Goal: Task Accomplishment & Management: Use online tool/utility

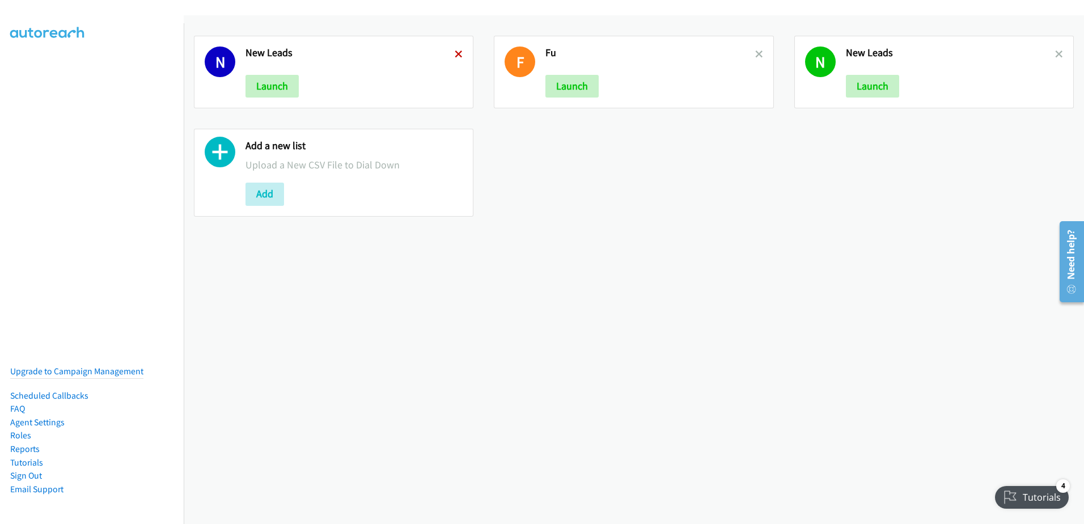
click at [459, 53] on icon at bounding box center [459, 55] width 8 height 8
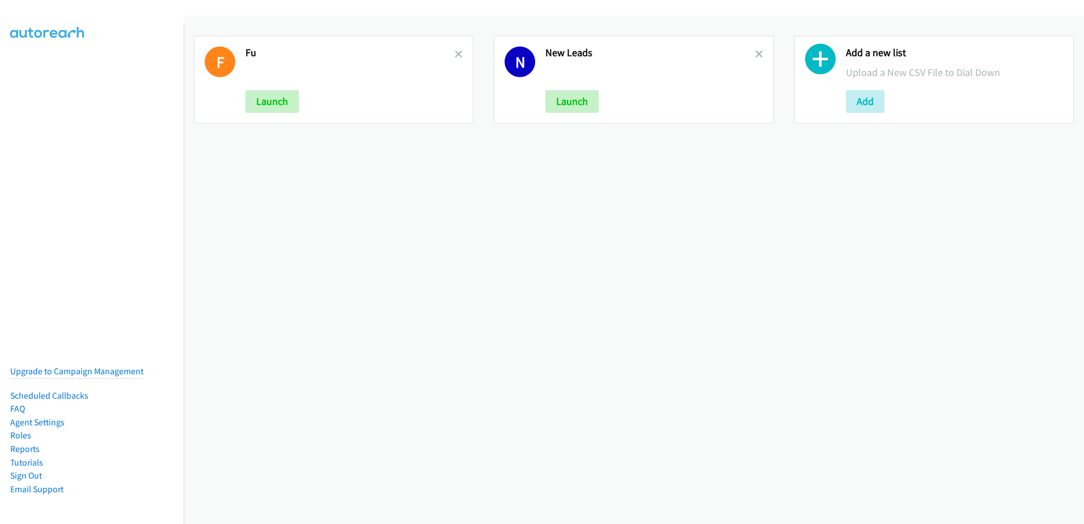
click at [459, 53] on icon at bounding box center [459, 55] width 8 height 8
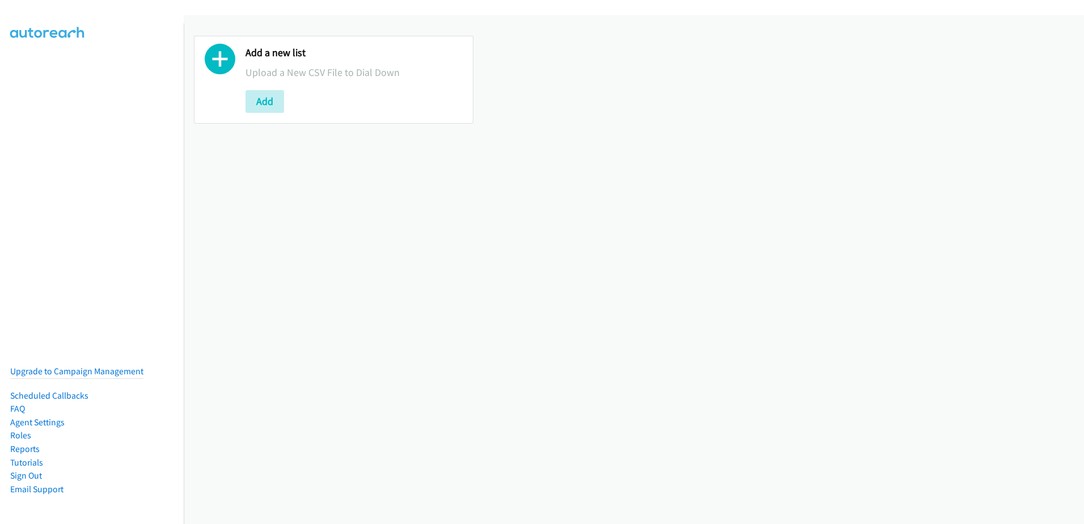
click at [261, 113] on div "Add a new list Upload a New CSV File to Dial Down Add" at bounding box center [334, 80] width 280 height 88
click at [262, 103] on button "Add" at bounding box center [265, 101] width 39 height 23
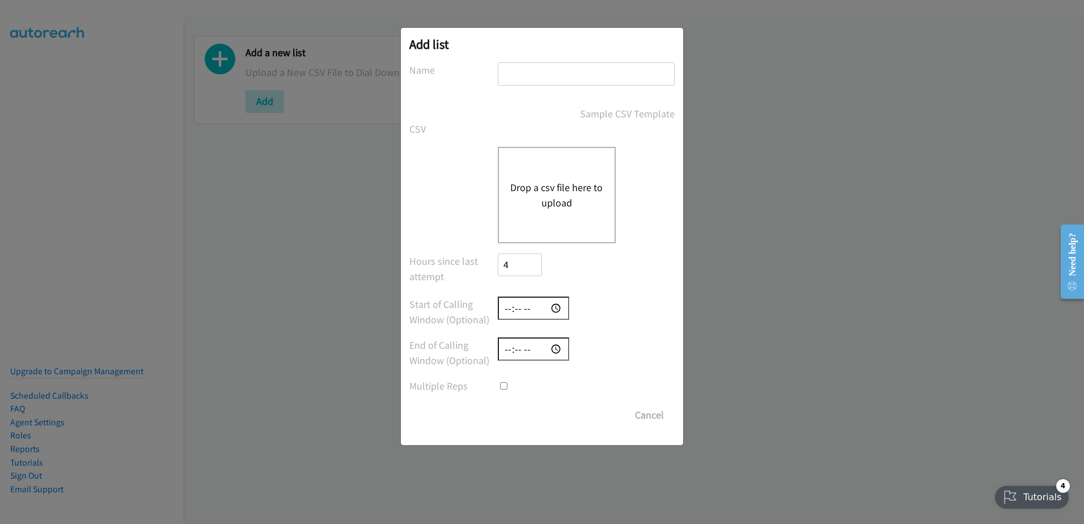
click at [564, 71] on input "text" at bounding box center [586, 73] width 177 height 23
type input "09/19"
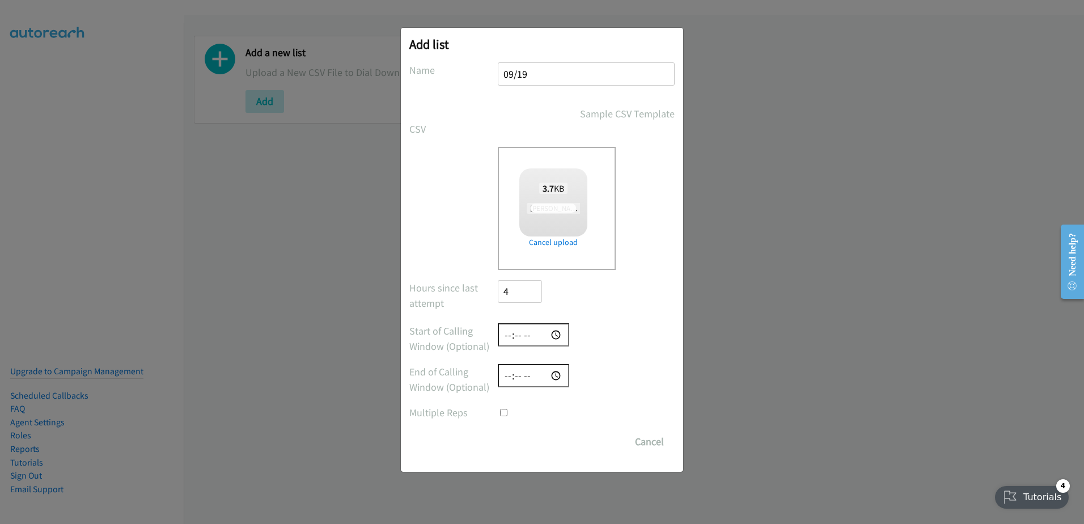
checkbox input "true"
click at [521, 441] on input "Save List" at bounding box center [528, 441] width 60 height 23
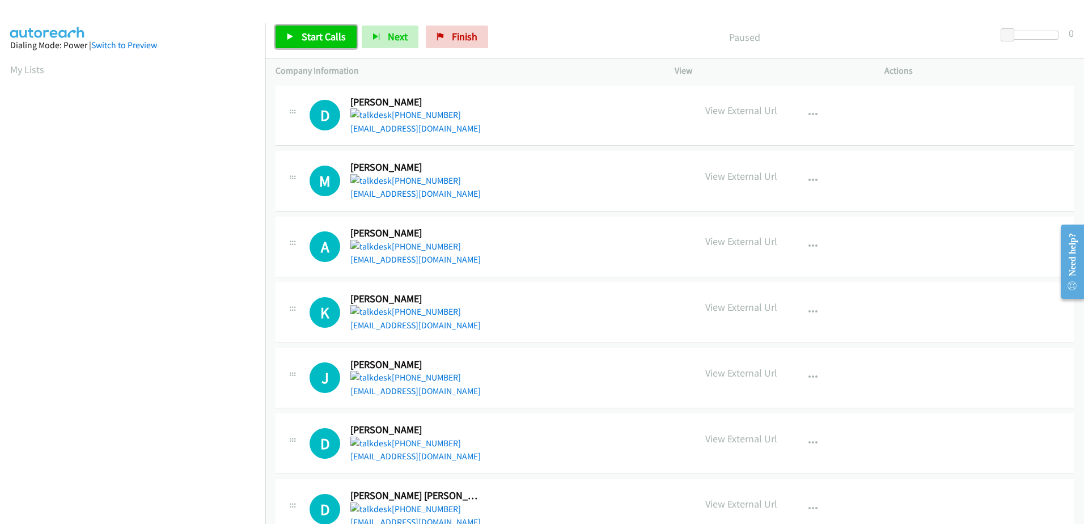
click at [318, 33] on span "Start Calls" at bounding box center [324, 36] width 44 height 13
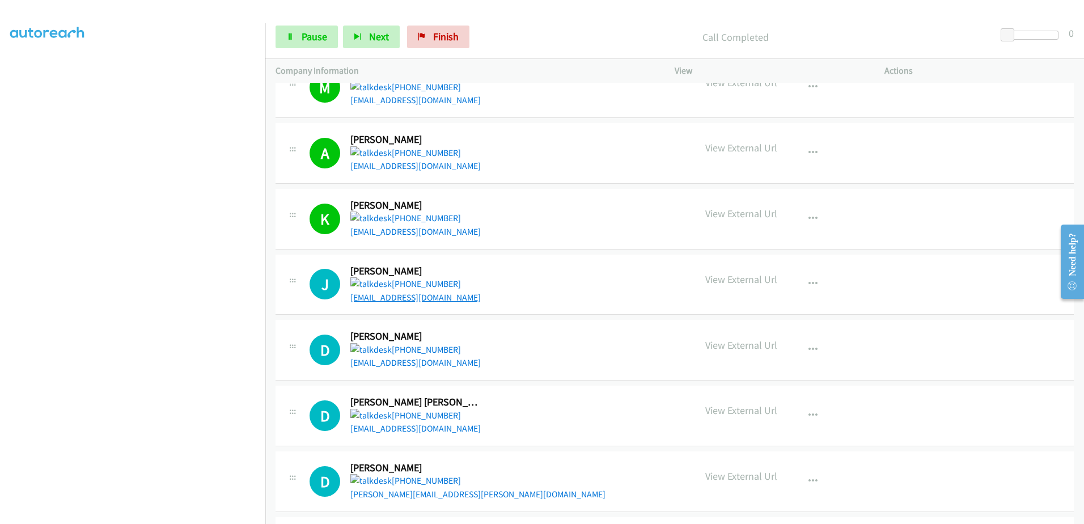
scroll to position [113, 0]
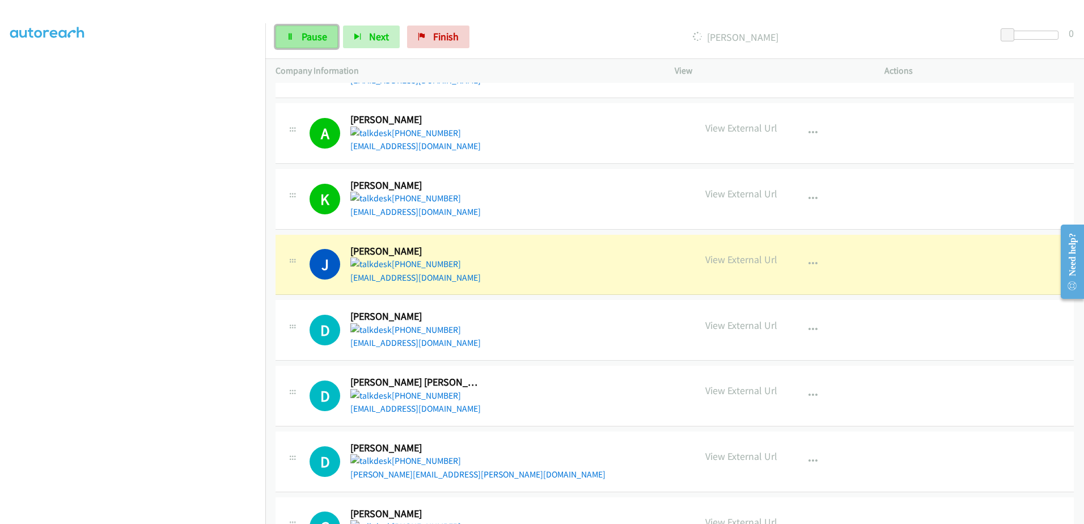
click at [306, 44] on link "Pause" at bounding box center [307, 37] width 62 height 23
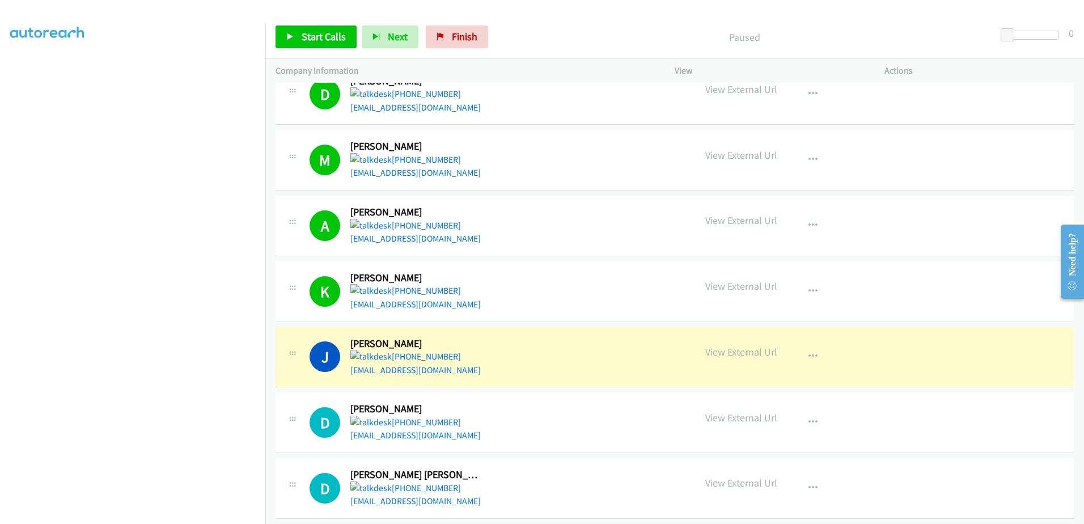
scroll to position [0, 0]
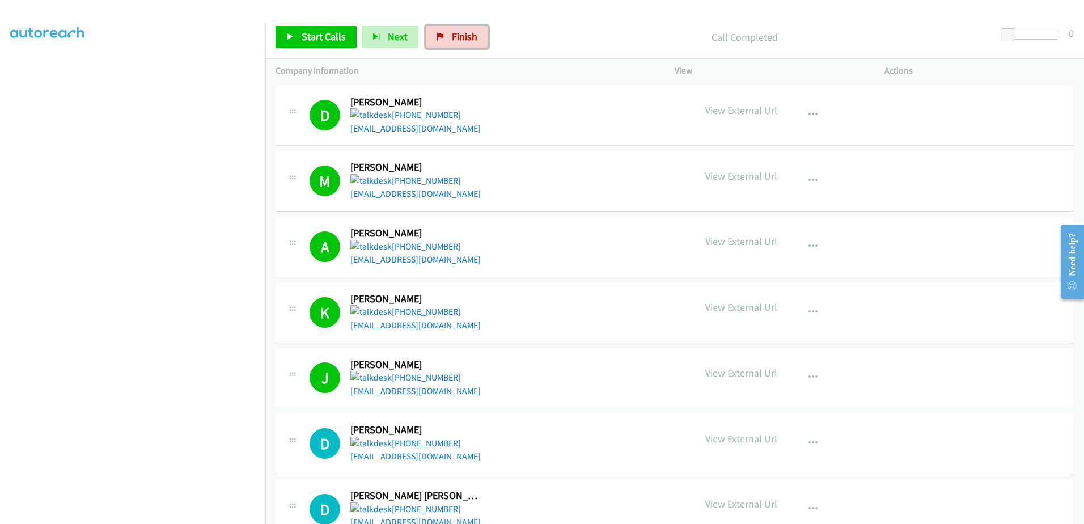
drag, startPoint x: 466, startPoint y: 37, endPoint x: 599, endPoint y: 36, distance: 133.9
click at [466, 37] on span "Finish" at bounding box center [465, 36] width 26 height 13
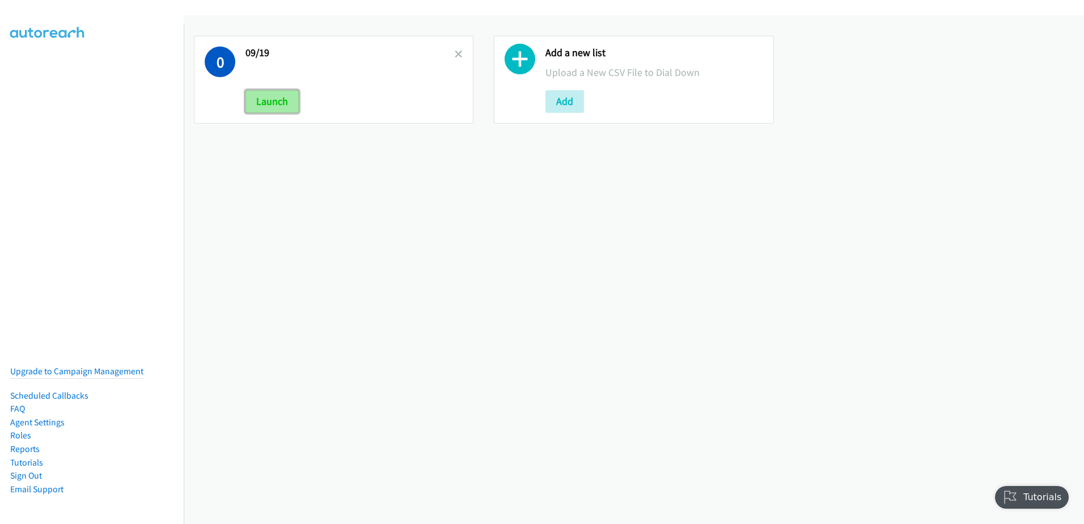
click at [288, 97] on button "Launch" at bounding box center [272, 101] width 53 height 23
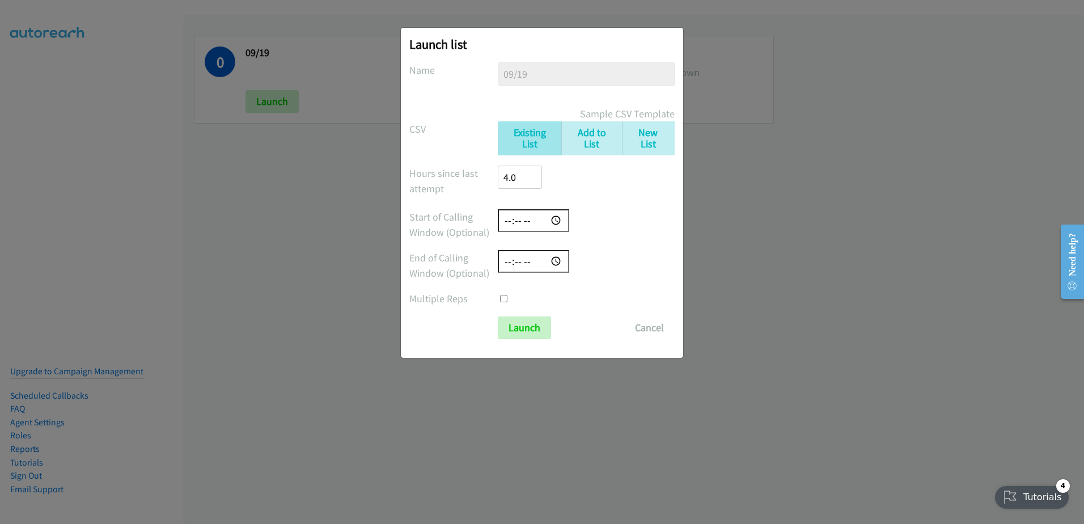
click at [531, 341] on div "Launch list No phone fields were returned for that Report or List View Please u…" at bounding box center [542, 193] width 282 height 330
click at [530, 328] on input "Launch" at bounding box center [524, 327] width 53 height 23
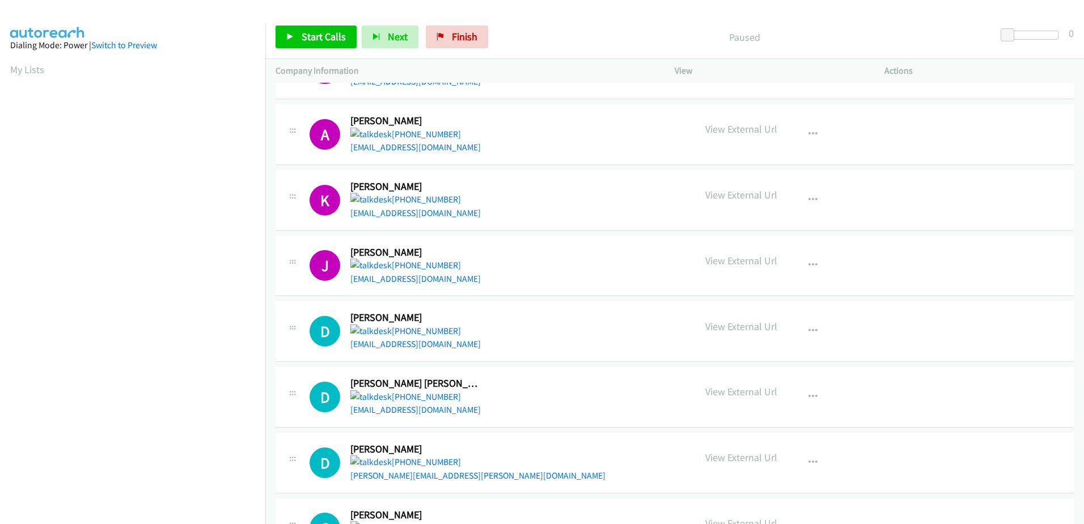
scroll to position [113, 0]
click at [308, 36] on span "Start Calls" at bounding box center [324, 36] width 44 height 13
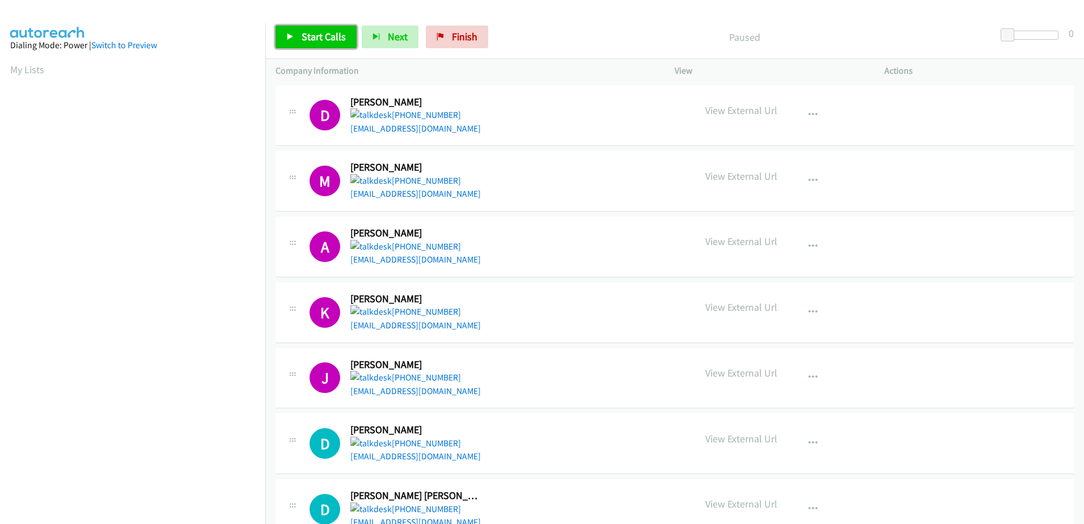
click at [341, 46] on link "Start Calls" at bounding box center [316, 37] width 81 height 23
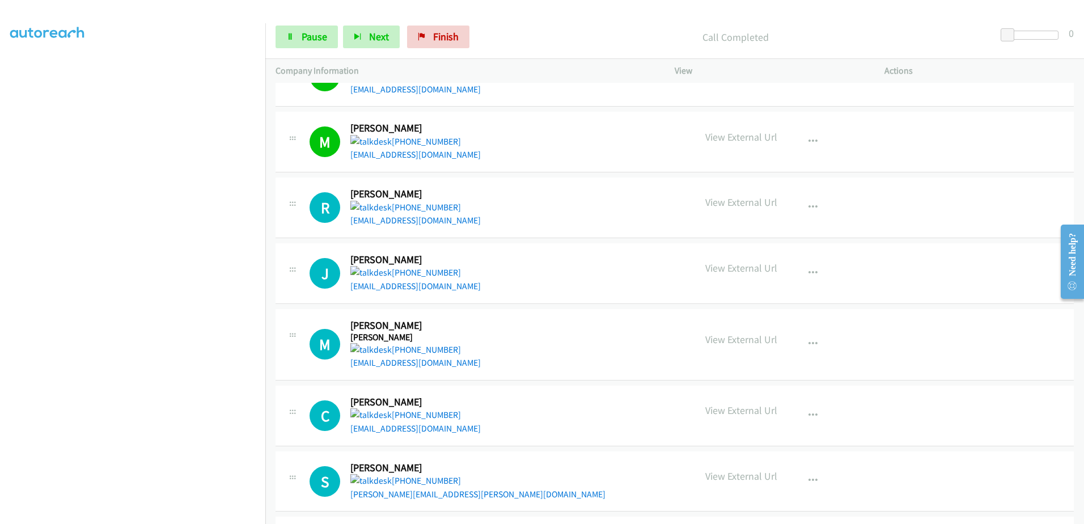
scroll to position [567, 0]
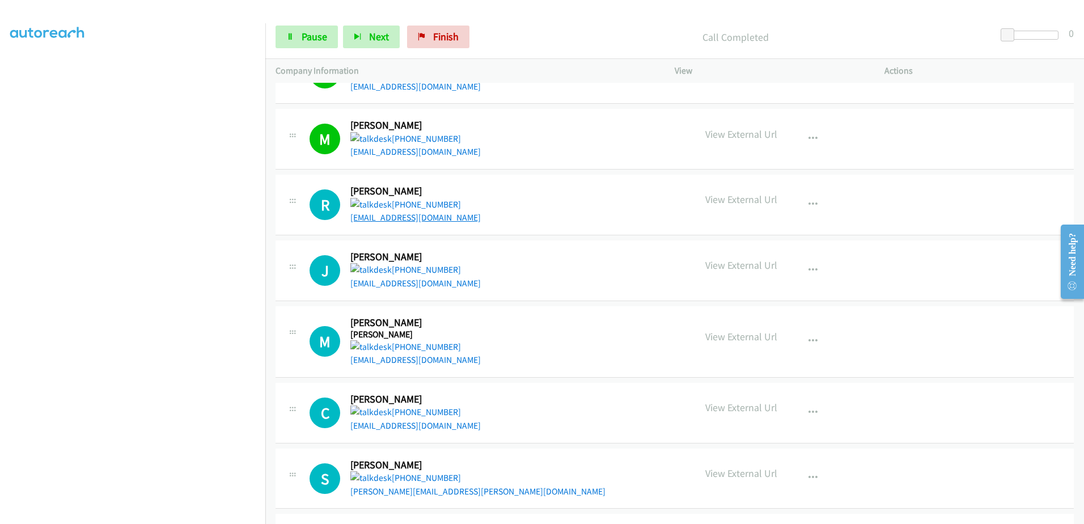
drag, startPoint x: 403, startPoint y: 223, endPoint x: 403, endPoint y: 217, distance: 6.3
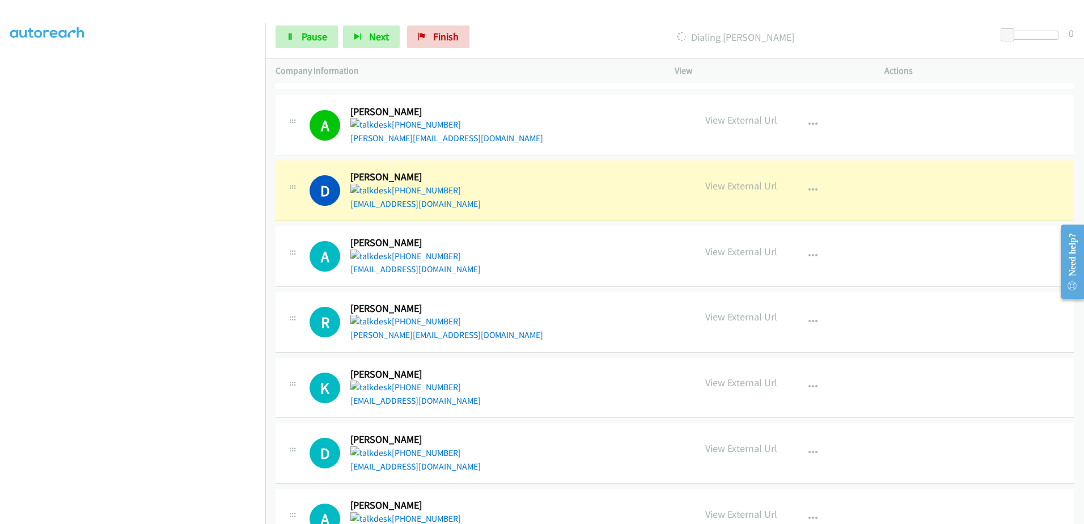
scroll to position [1248, 0]
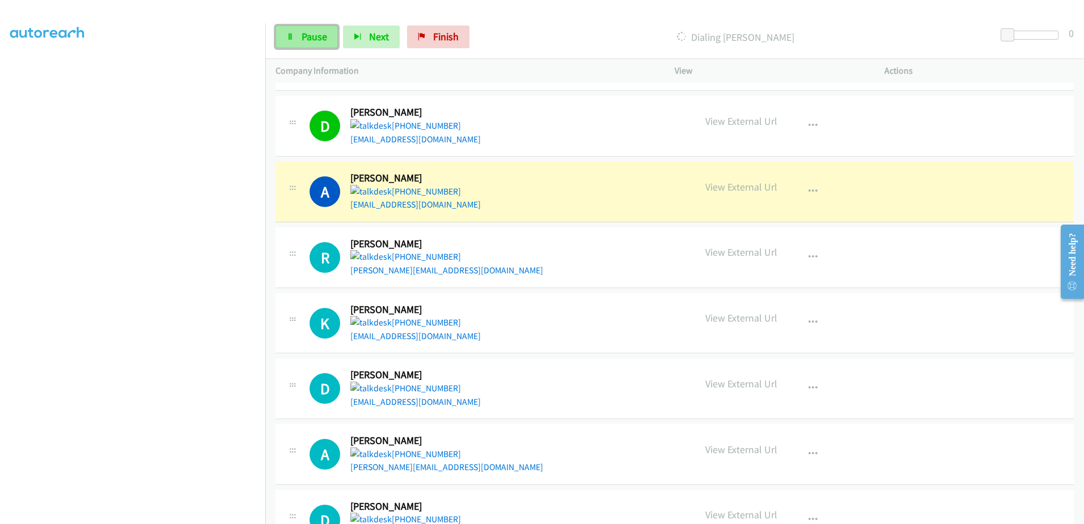
click at [290, 40] on link "Pause" at bounding box center [307, 37] width 62 height 23
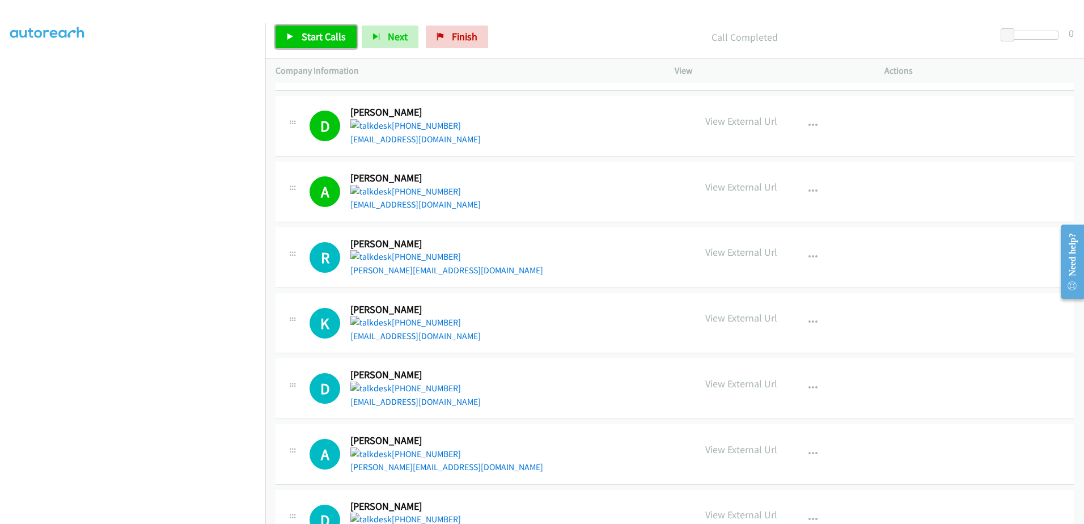
click at [305, 33] on span "Start Calls" at bounding box center [324, 36] width 44 height 13
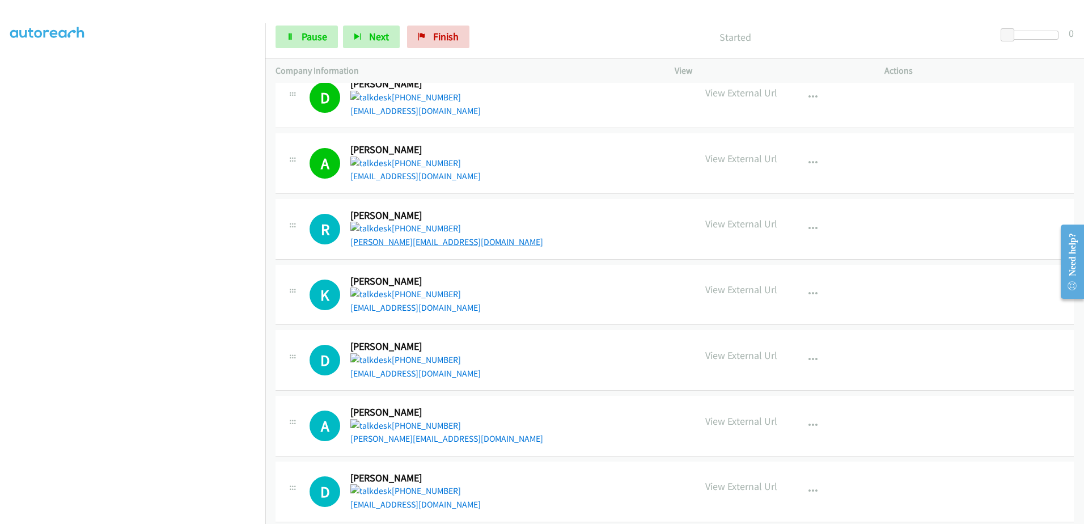
scroll to position [1304, 0]
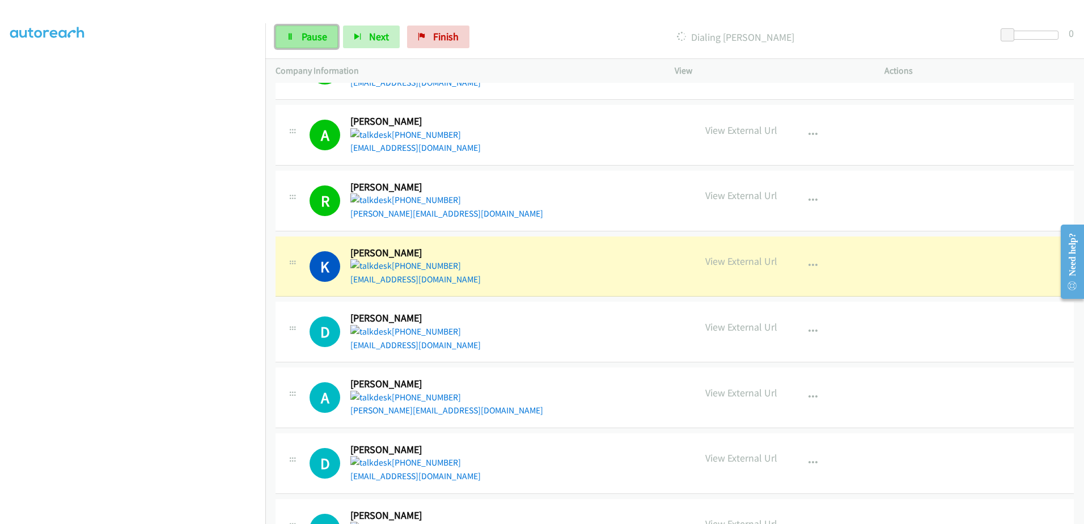
click at [302, 41] on span "Pause" at bounding box center [315, 36] width 26 height 13
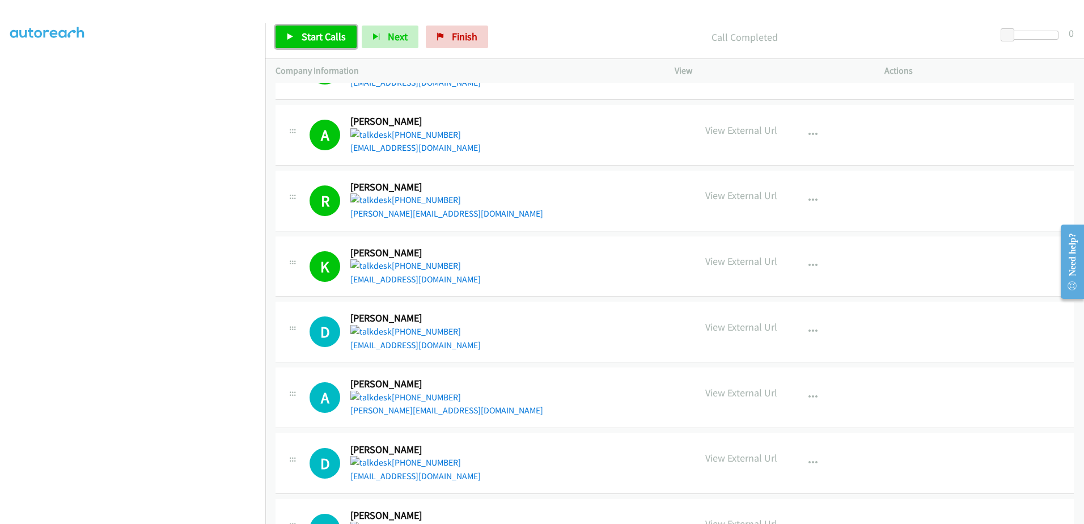
click at [342, 36] on span "Start Calls" at bounding box center [324, 36] width 44 height 13
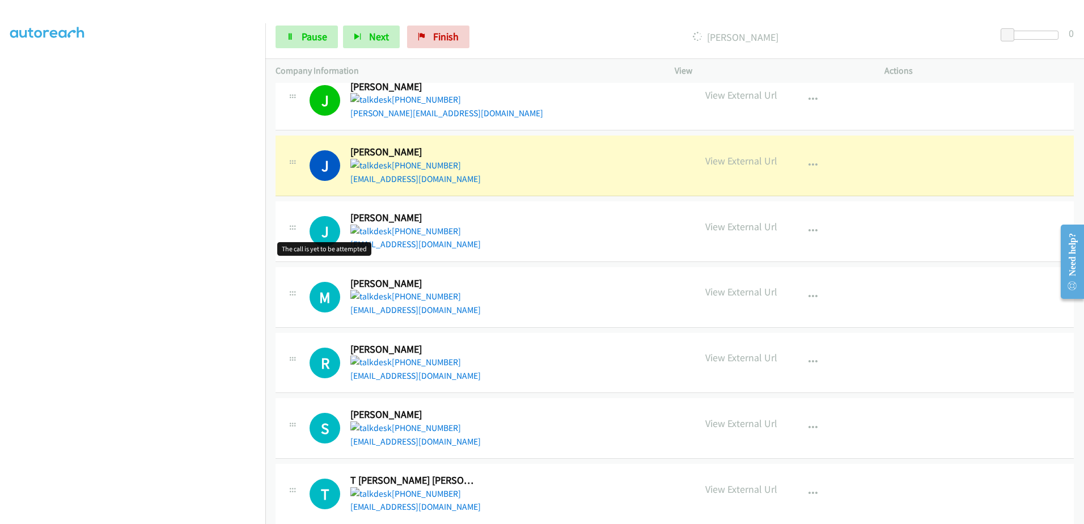
scroll to position [2000, 0]
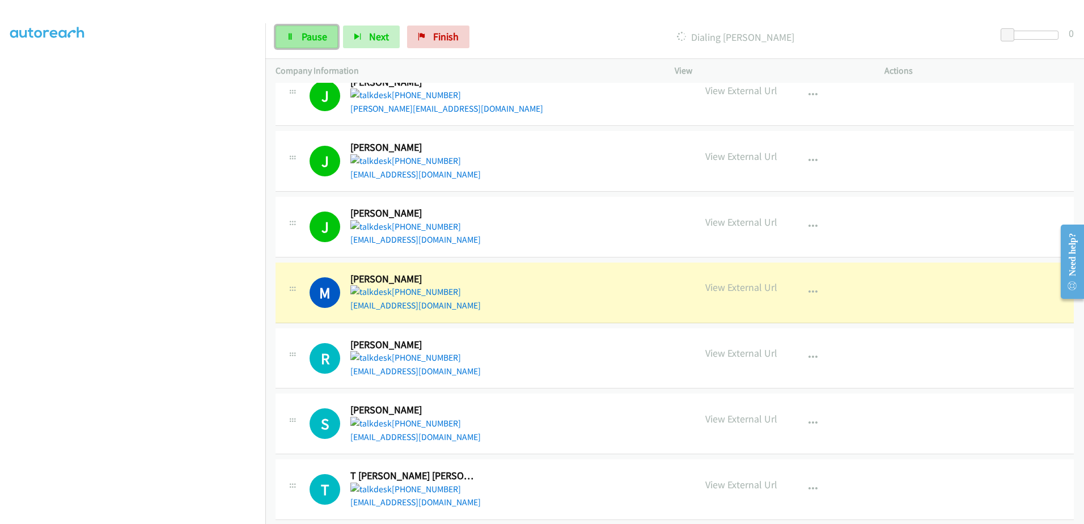
click at [309, 34] on span "Pause" at bounding box center [315, 36] width 26 height 13
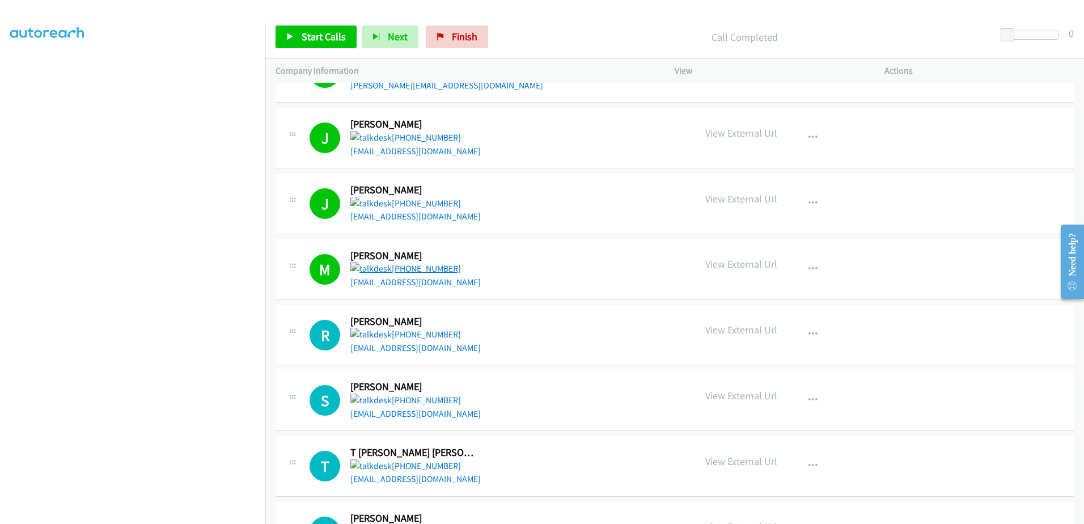
scroll to position [2114, 0]
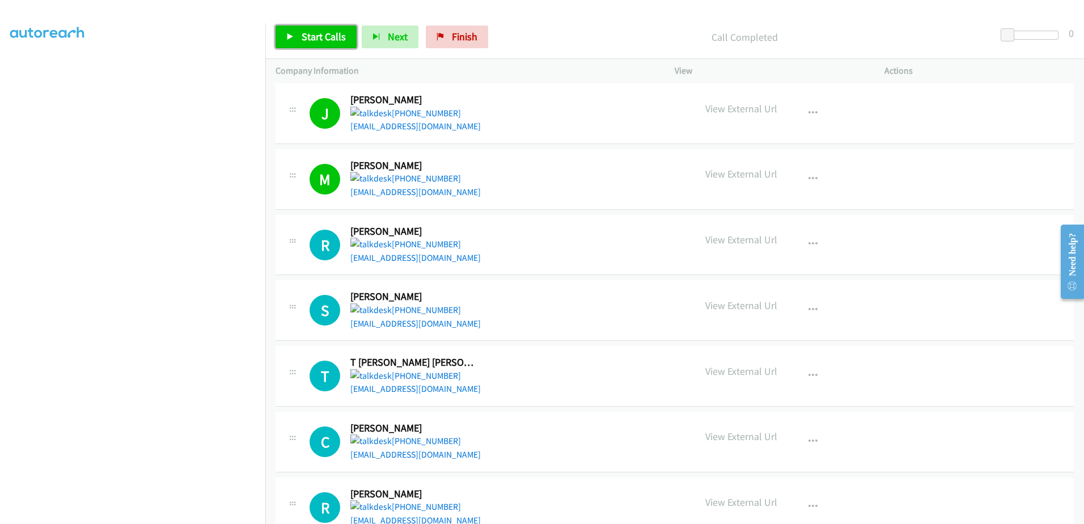
click at [310, 35] on span "Start Calls" at bounding box center [324, 36] width 44 height 13
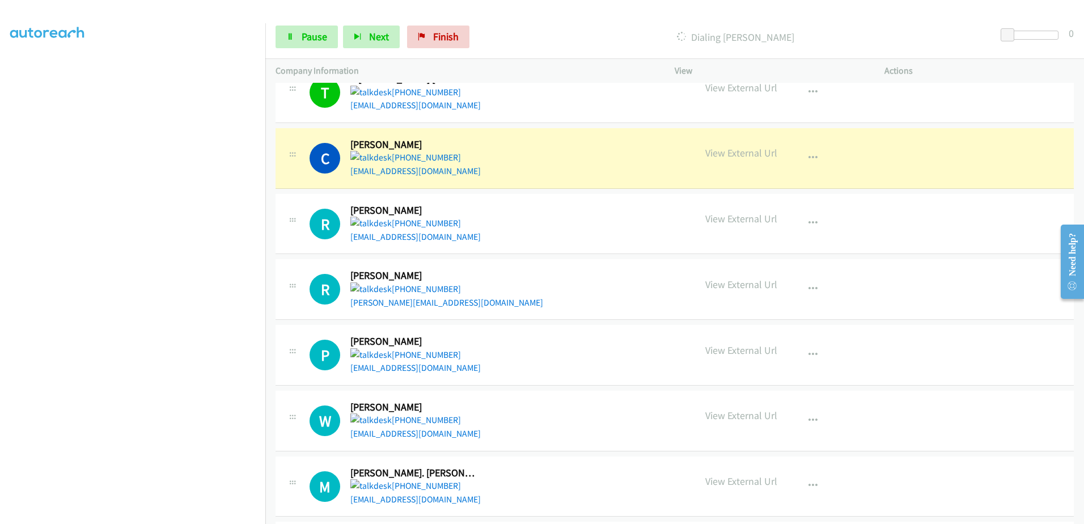
scroll to position [2454, 0]
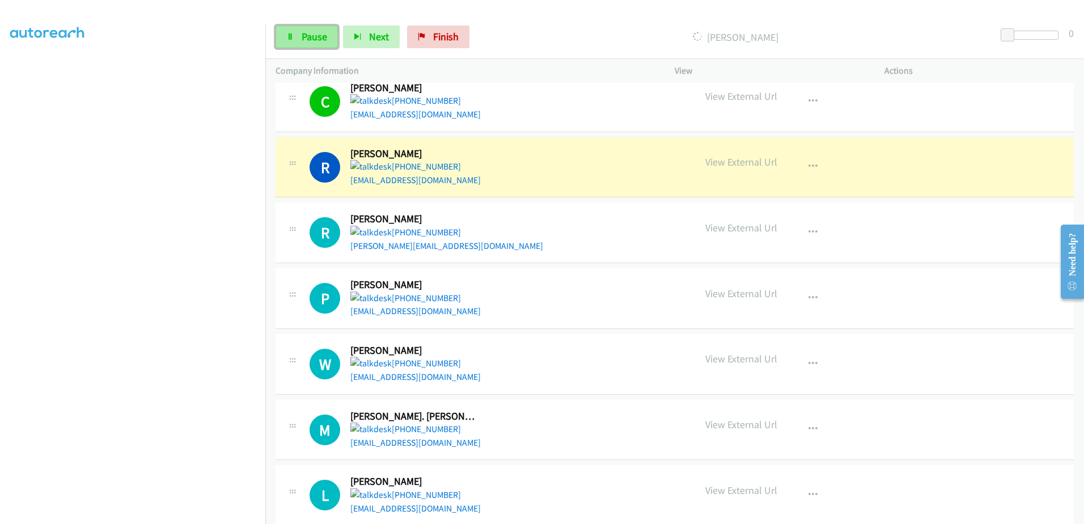
click at [320, 34] on span "Pause" at bounding box center [315, 36] width 26 height 13
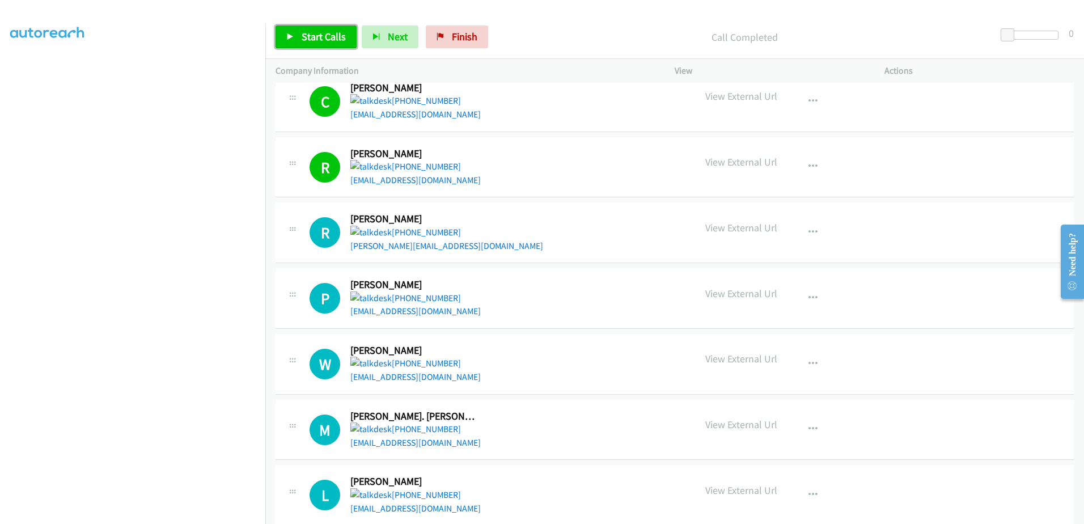
drag, startPoint x: 305, startPoint y: 32, endPoint x: 316, endPoint y: 36, distance: 11.5
click at [305, 32] on span "Start Calls" at bounding box center [324, 36] width 44 height 13
drag, startPoint x: 433, startPoint y: 239, endPoint x: 400, endPoint y: 247, distance: 34.4
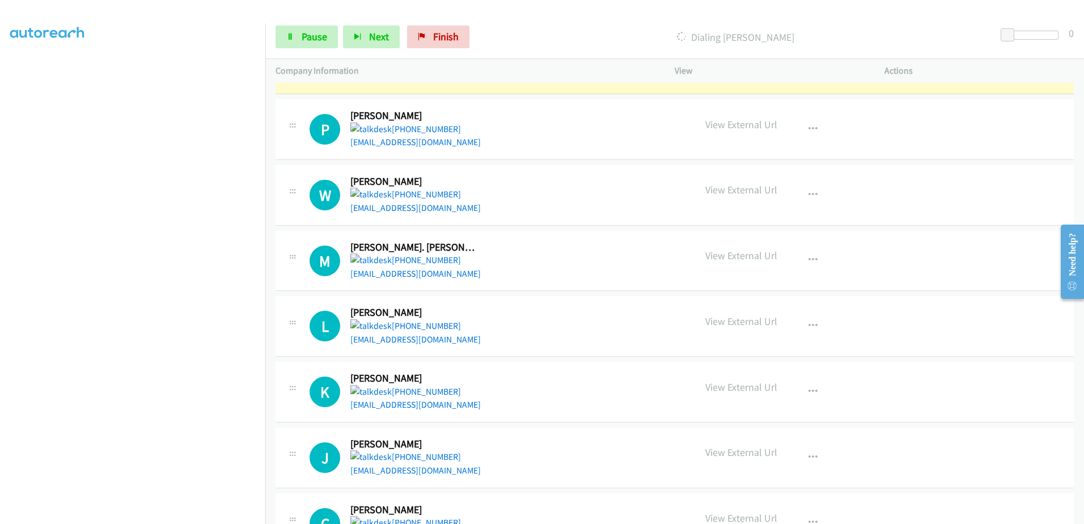
scroll to position [2624, 0]
click at [303, 40] on span "Pause" at bounding box center [315, 36] width 26 height 13
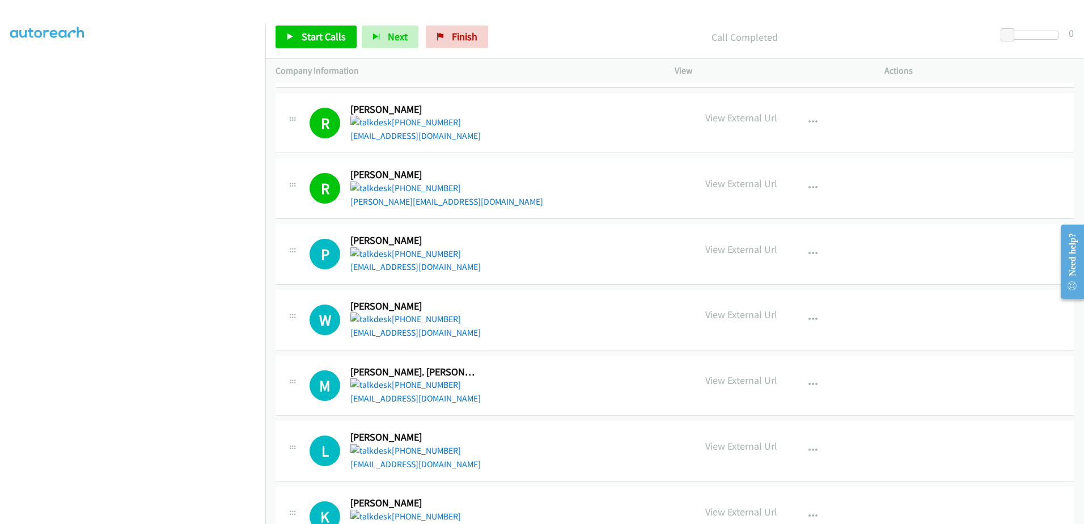
scroll to position [2454, 0]
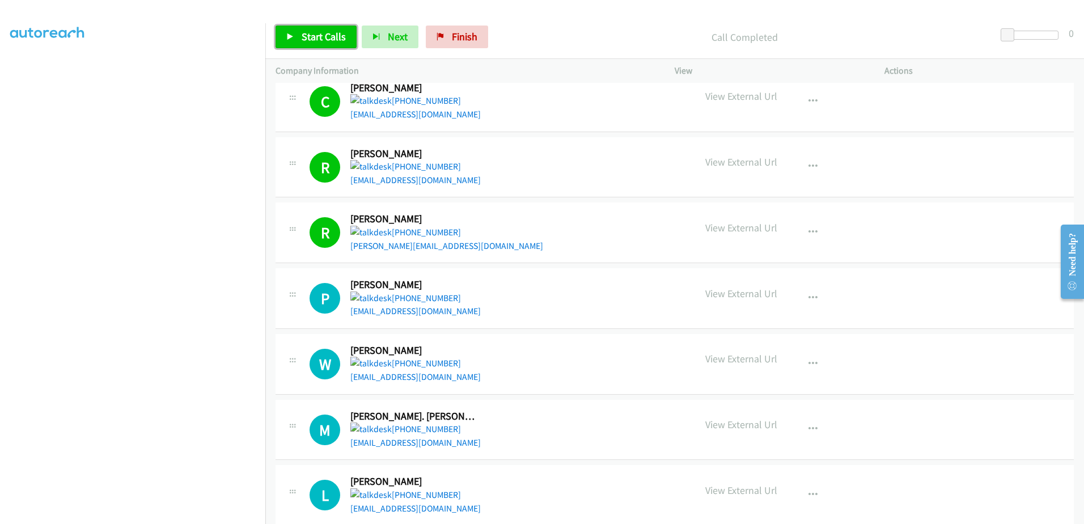
click at [330, 39] on span "Start Calls" at bounding box center [324, 36] width 44 height 13
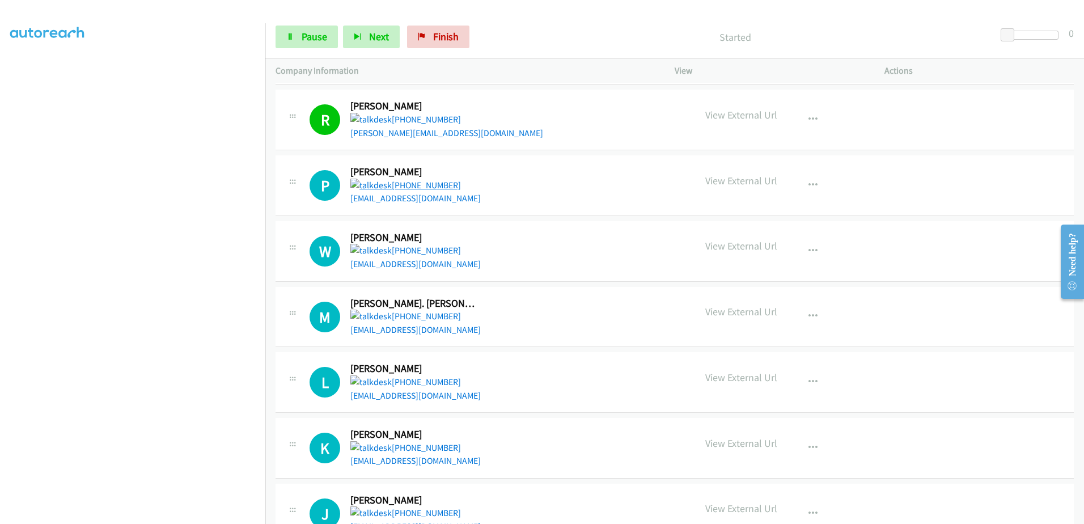
scroll to position [2567, 0]
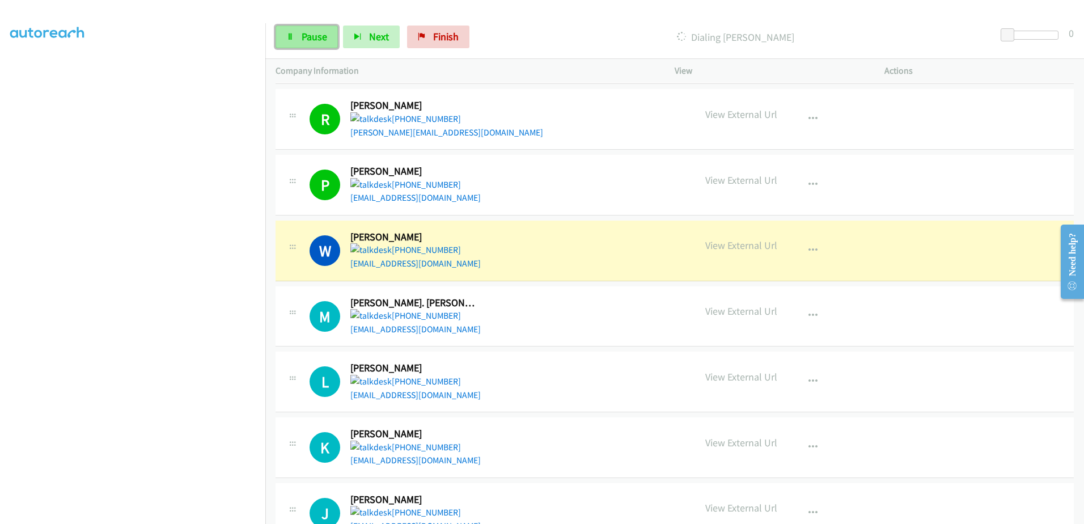
click at [302, 28] on link "Pause" at bounding box center [307, 37] width 62 height 23
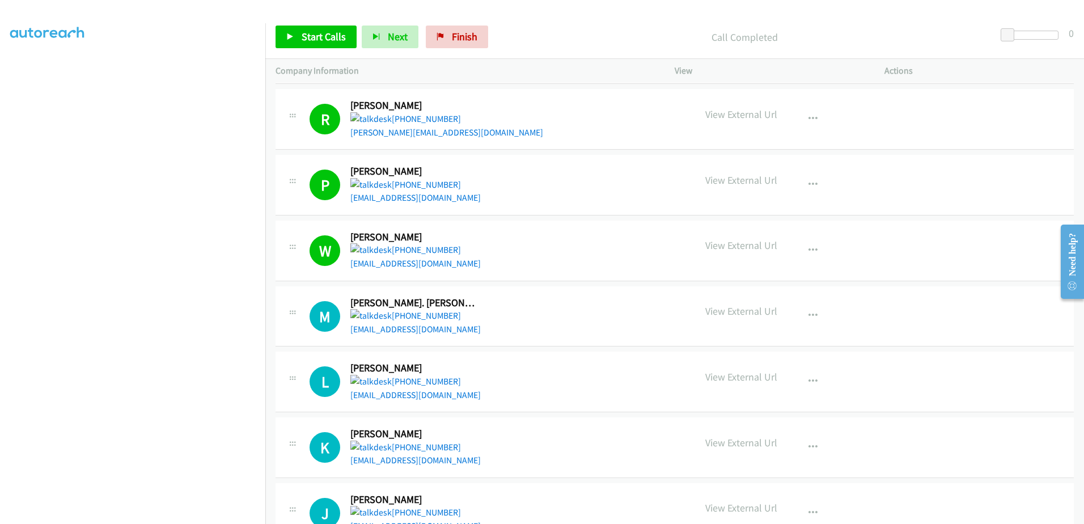
click at [323, 24] on div "Start Calls Pause Next Finish Call Completed 0" at bounding box center [674, 37] width 819 height 44
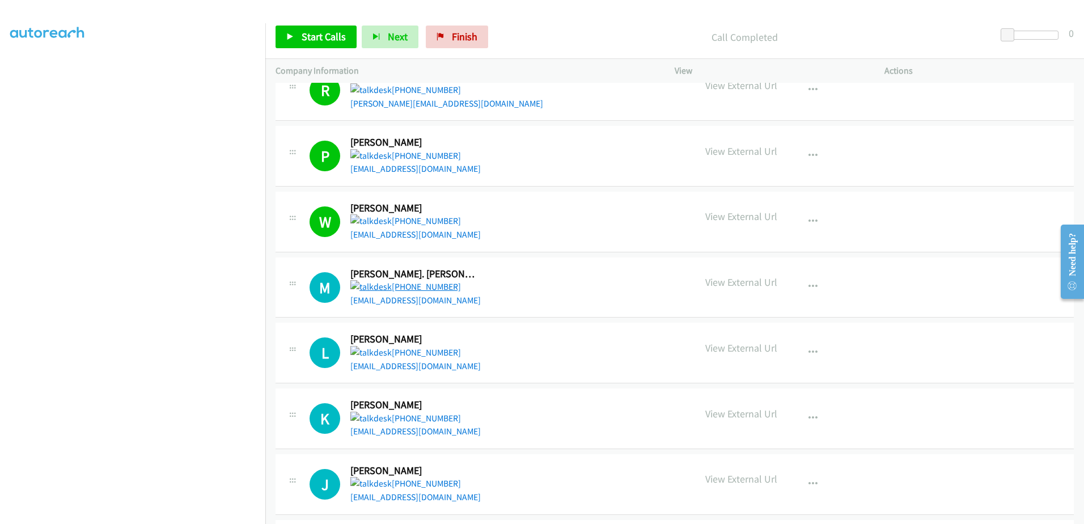
scroll to position [2624, 0]
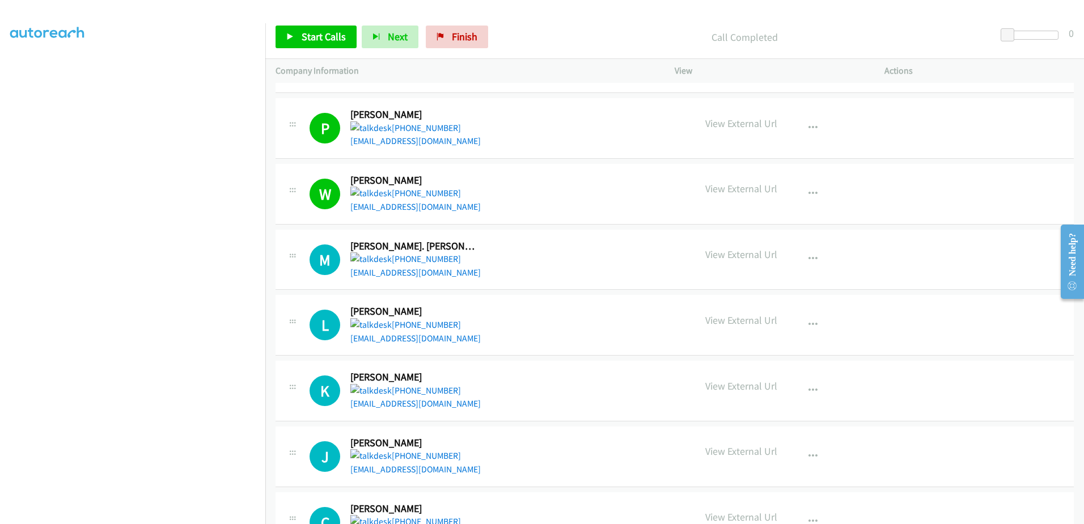
click at [320, 47] on div "Start Calls Pause Next Finish Call Completed 0" at bounding box center [674, 37] width 819 height 44
drag, startPoint x: 321, startPoint y: 45, endPoint x: 319, endPoint y: 37, distance: 8.7
click at [323, 33] on span "Start Calls" at bounding box center [324, 36] width 44 height 13
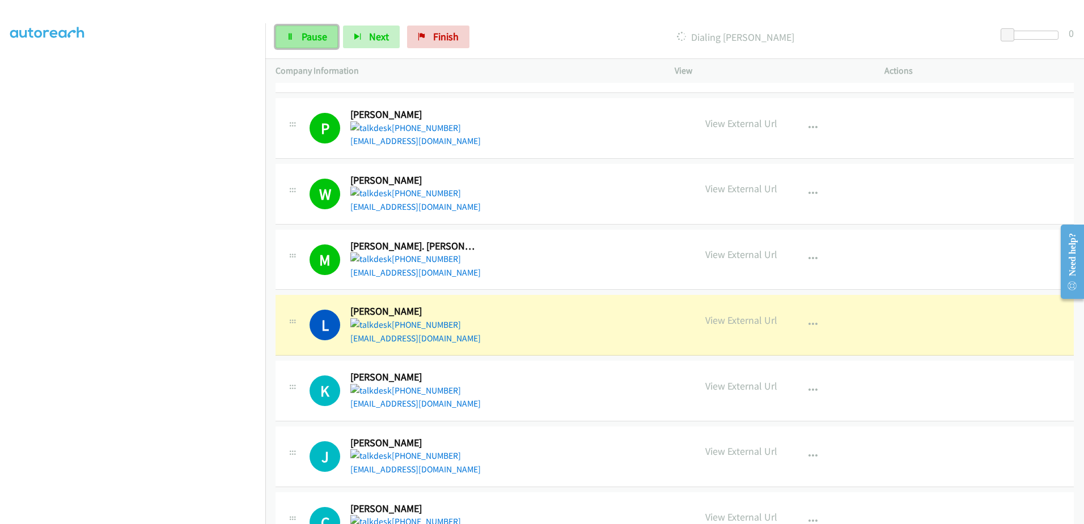
click at [284, 38] on link "Pause" at bounding box center [307, 37] width 62 height 23
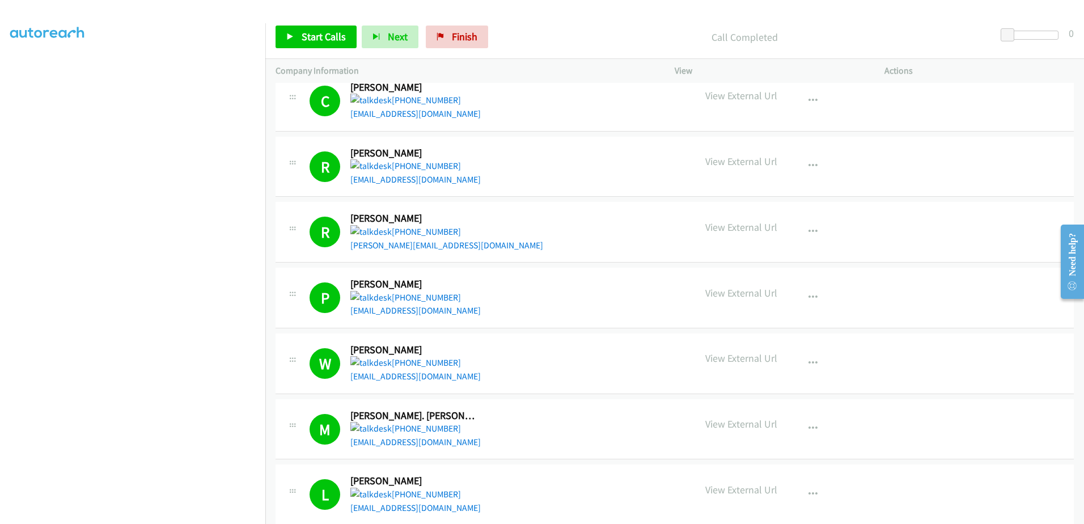
scroll to position [2454, 0]
